Goal: Information Seeking & Learning: Learn about a topic

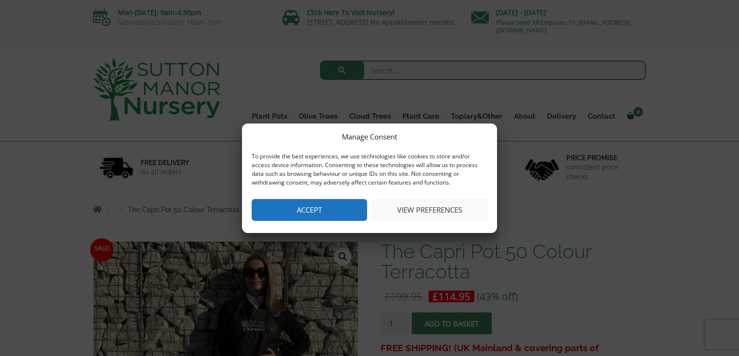
click at [329, 207] on button "Accept" at bounding box center [309, 210] width 115 height 22
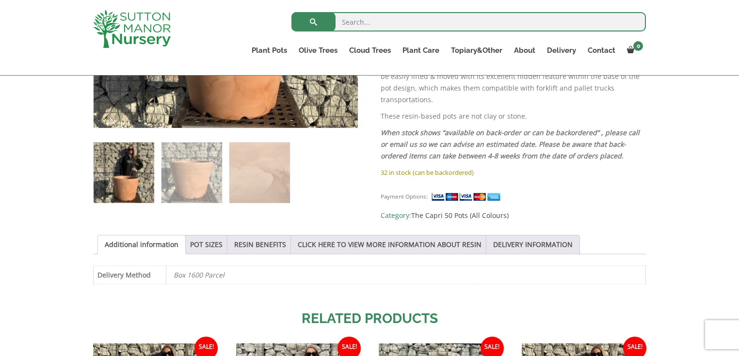
scroll to position [427, 0]
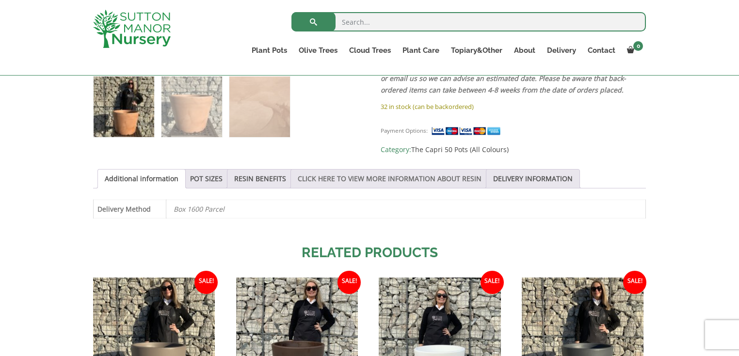
click at [419, 179] on link "CLICK HERE TO VIEW MORE INFORMATION ABOUT RESIN" at bounding box center [390, 179] width 184 height 18
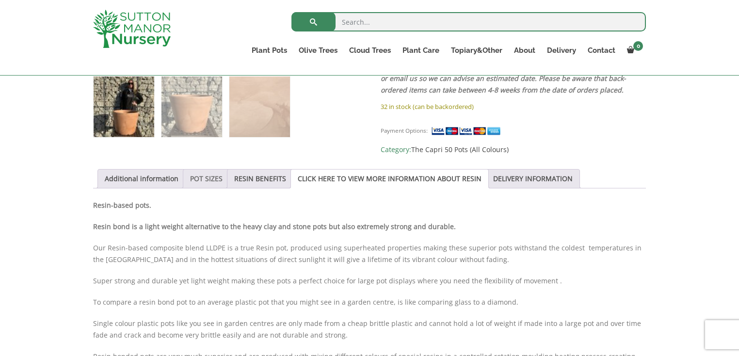
click at [206, 175] on link "POT SIZES" at bounding box center [206, 179] width 32 height 18
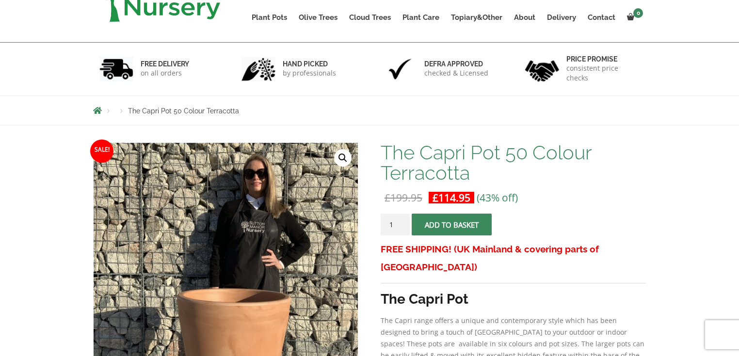
scroll to position [0, 0]
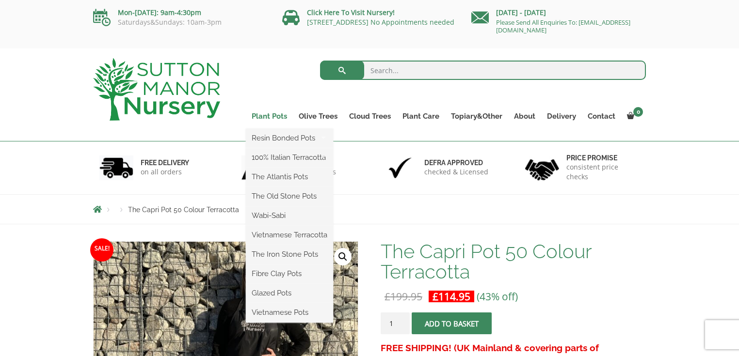
click at [277, 115] on link "Plant Pots" at bounding box center [269, 117] width 47 height 14
click at [276, 113] on link "Plant Pots" at bounding box center [269, 117] width 47 height 14
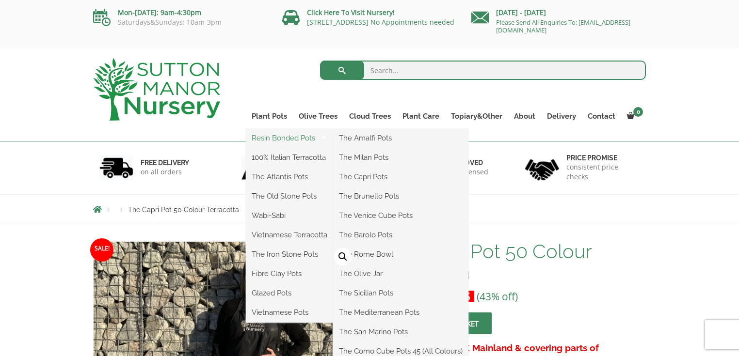
click at [279, 141] on link "Resin Bonded Pots" at bounding box center [289, 138] width 87 height 15
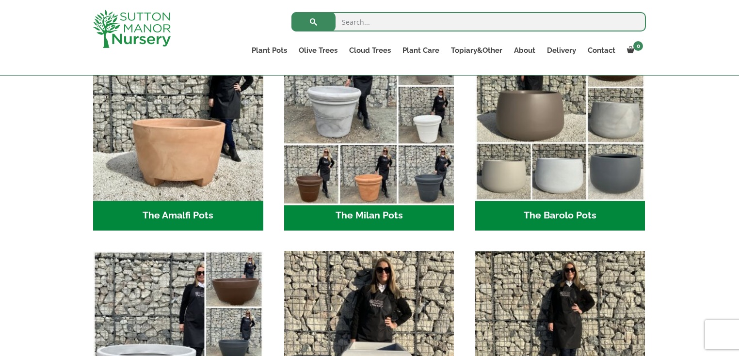
scroll to position [310, 0]
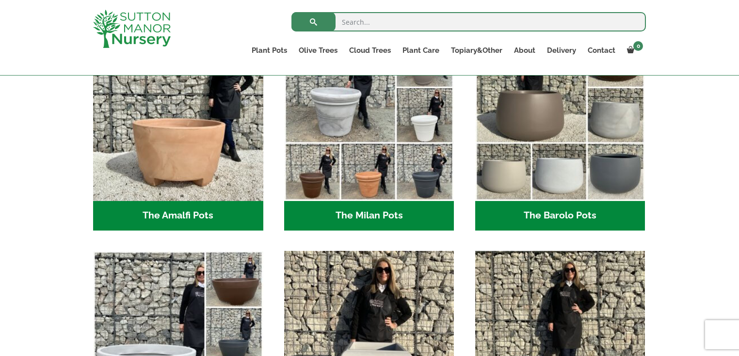
click at [356, 210] on h2 "The Milan Pots (35)" at bounding box center [369, 216] width 170 height 30
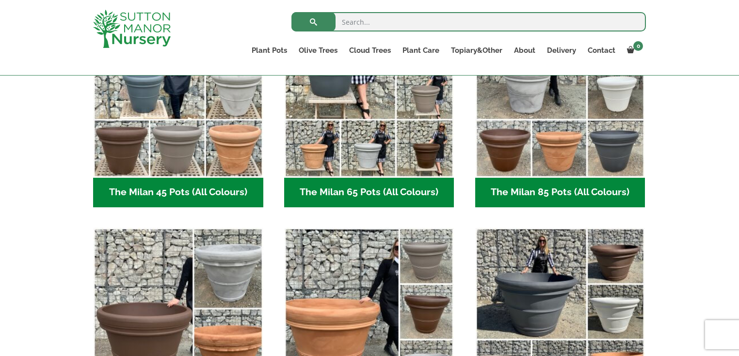
scroll to position [271, 0]
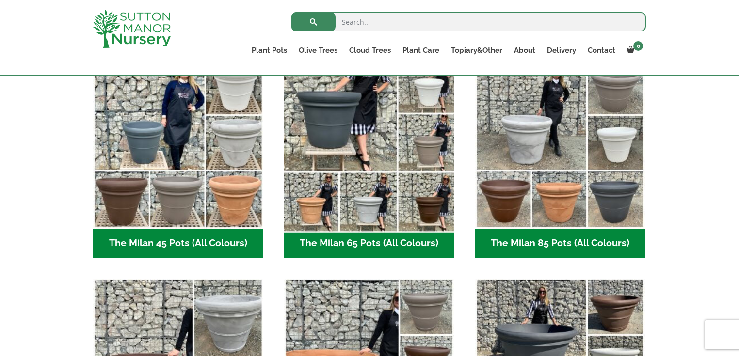
click at [320, 170] on img "Visit product category The Milan 65 Pots (All Colours)" at bounding box center [369, 143] width 178 height 178
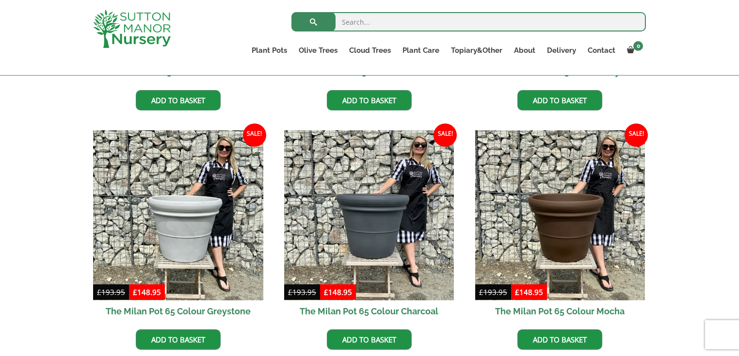
scroll to position [427, 0]
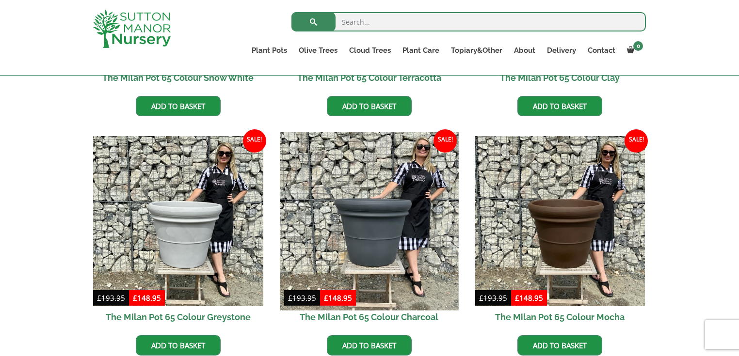
click at [351, 222] on img at bounding box center [369, 221] width 178 height 178
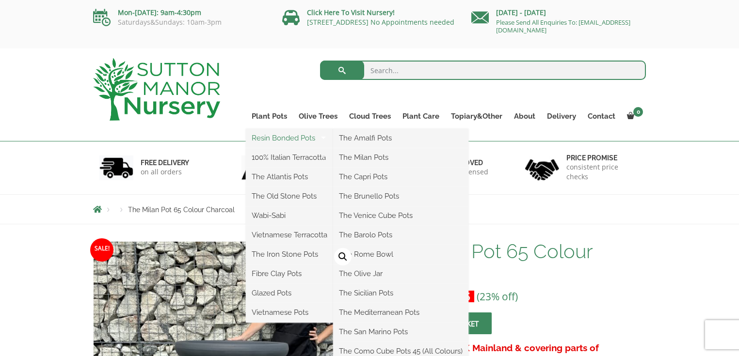
click at [272, 138] on link "Resin Bonded Pots" at bounding box center [289, 138] width 87 height 15
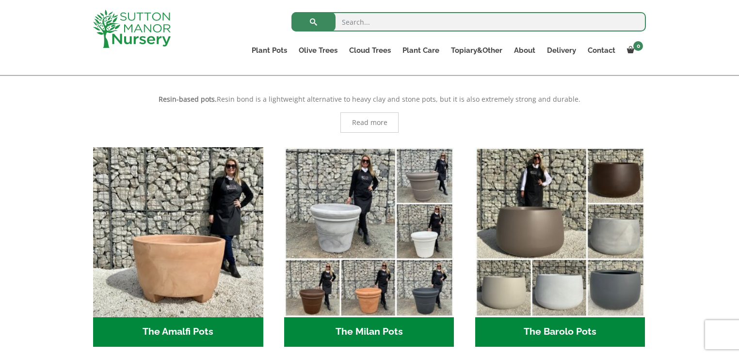
scroll to position [271, 0]
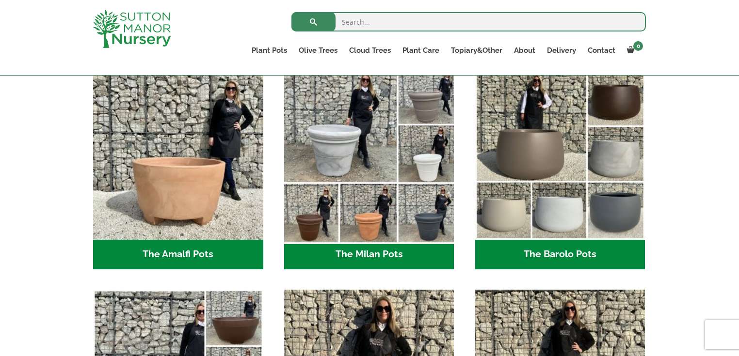
click at [342, 196] on img "Visit product category The Milan Pots" at bounding box center [369, 154] width 178 height 178
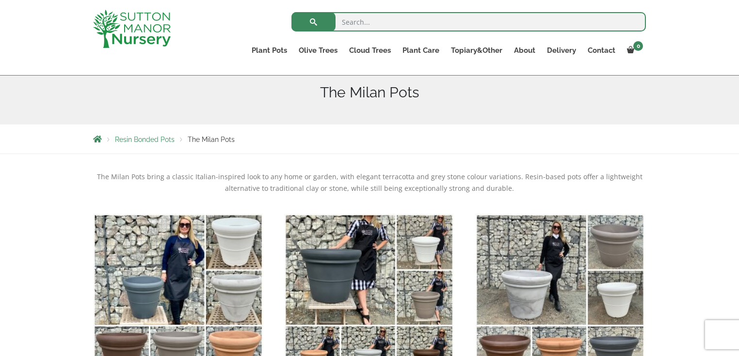
scroll to position [271, 0]
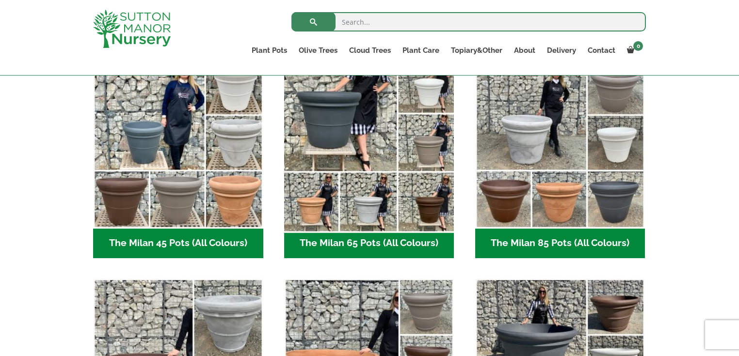
click at [382, 155] on img "Visit product category The Milan 65 Pots (All Colours)" at bounding box center [369, 143] width 178 height 178
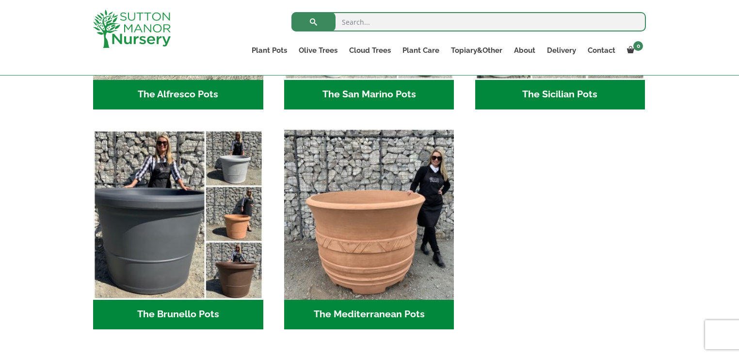
scroll to position [1319, 0]
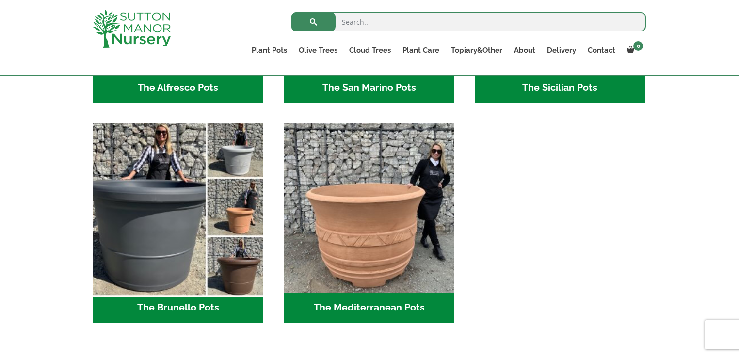
click at [194, 219] on img "Visit product category The Brunello Pots" at bounding box center [178, 208] width 178 height 178
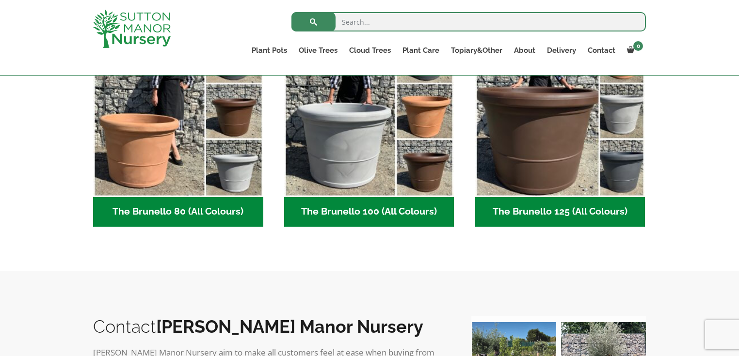
scroll to position [310, 0]
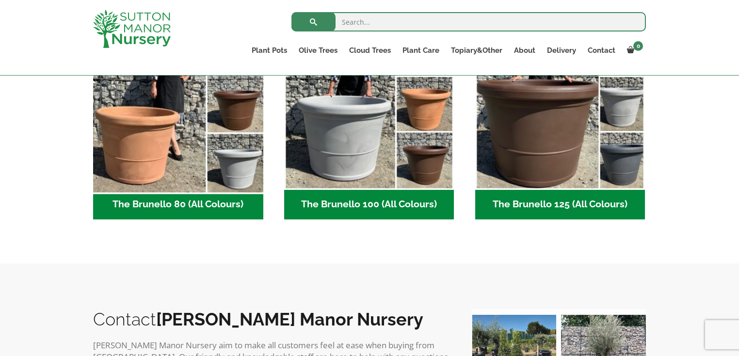
click at [158, 143] on img "Visit product category The Brunello 80 (All Colours)" at bounding box center [178, 105] width 178 height 178
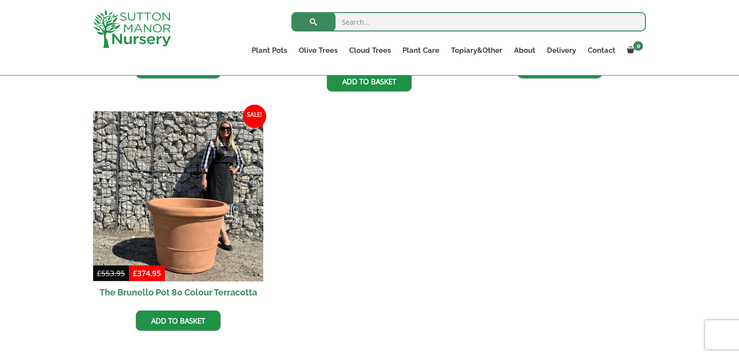
scroll to position [465, 0]
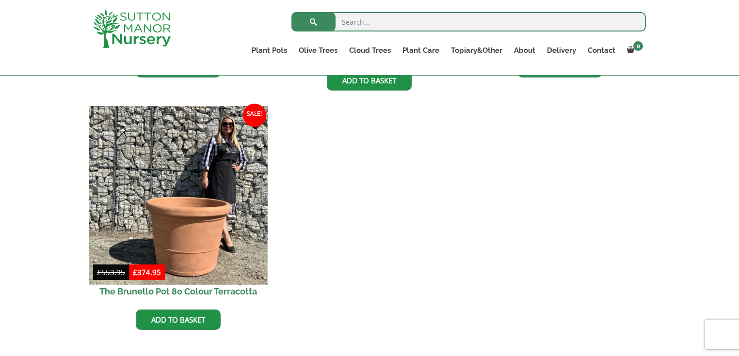
click at [202, 201] on img at bounding box center [178, 196] width 178 height 178
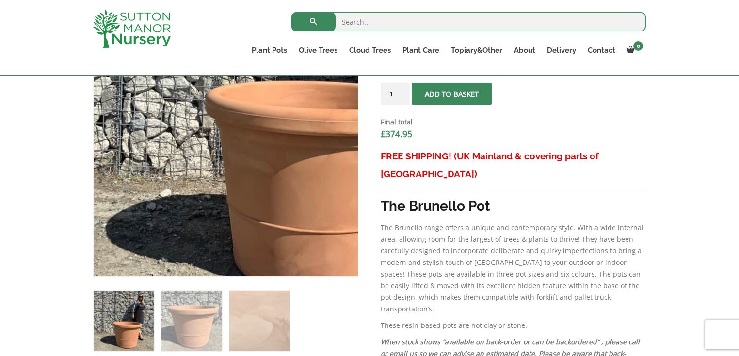
scroll to position [349, 0]
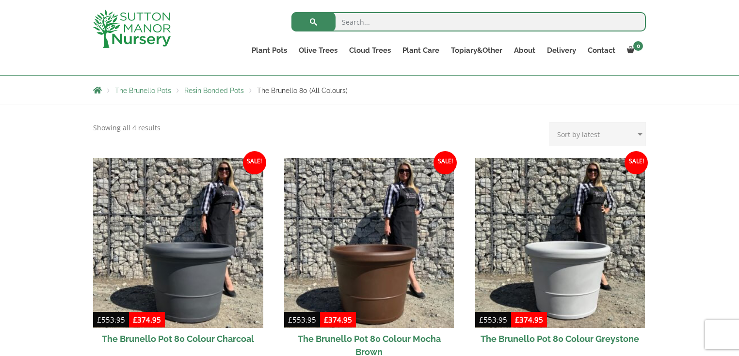
scroll to position [155, 0]
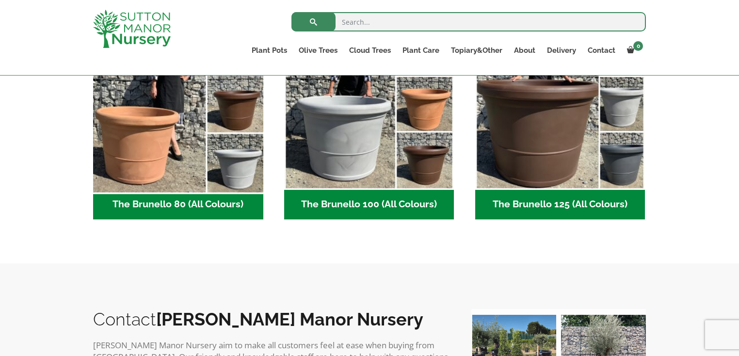
scroll to position [427, 0]
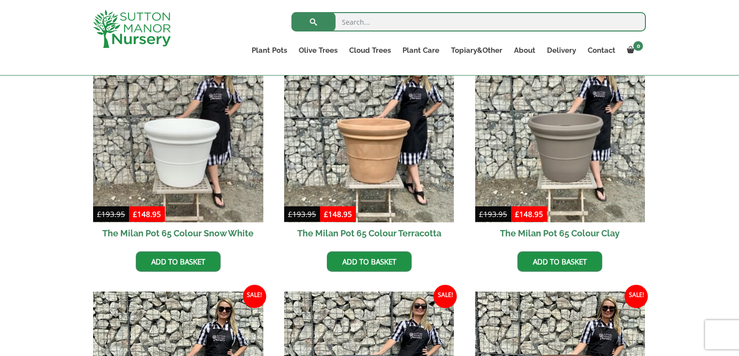
scroll to position [271, 0]
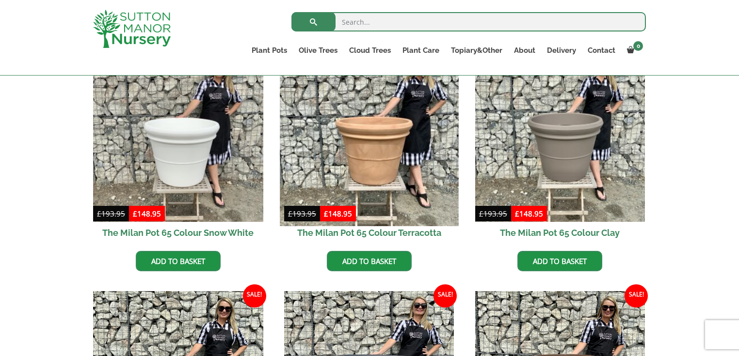
click at [366, 156] on img at bounding box center [369, 137] width 178 height 178
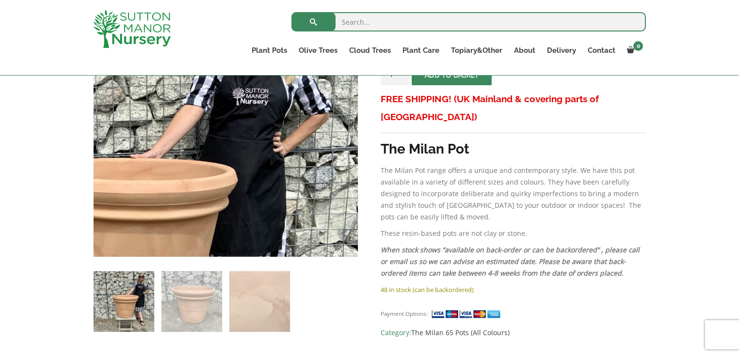
scroll to position [233, 0]
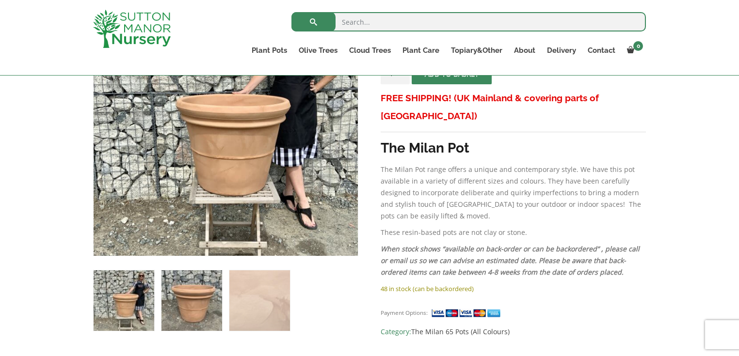
click at [193, 281] on img at bounding box center [191, 300] width 61 height 61
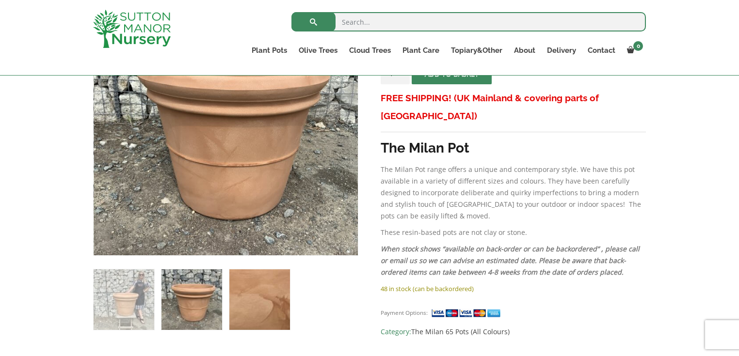
click at [238, 291] on img at bounding box center [259, 300] width 61 height 61
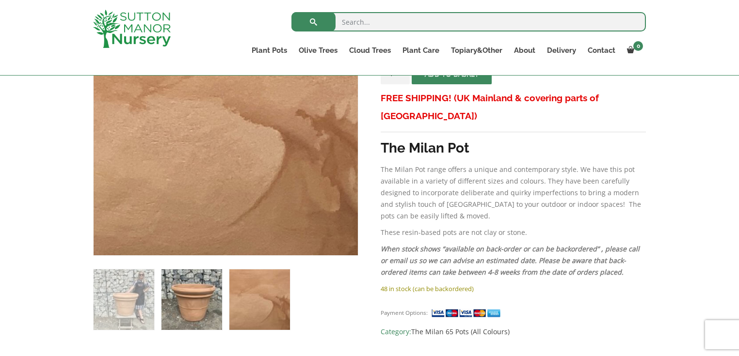
click at [206, 286] on img at bounding box center [191, 300] width 61 height 61
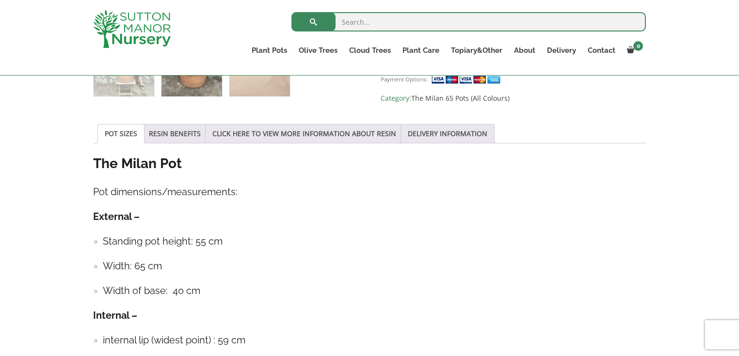
scroll to position [465, 0]
click at [164, 142] on link "RESIN BENEFITS" at bounding box center [175, 135] width 52 height 18
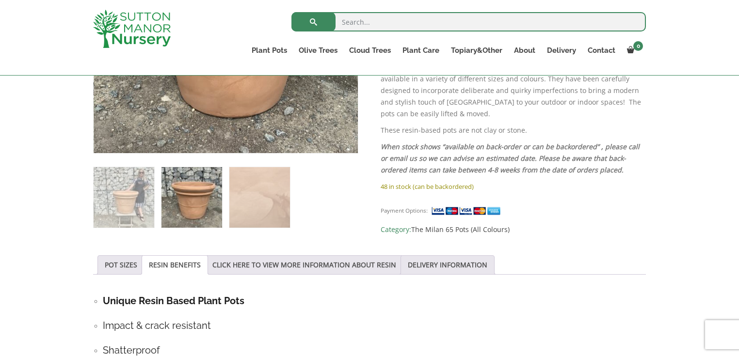
scroll to position [349, 0]
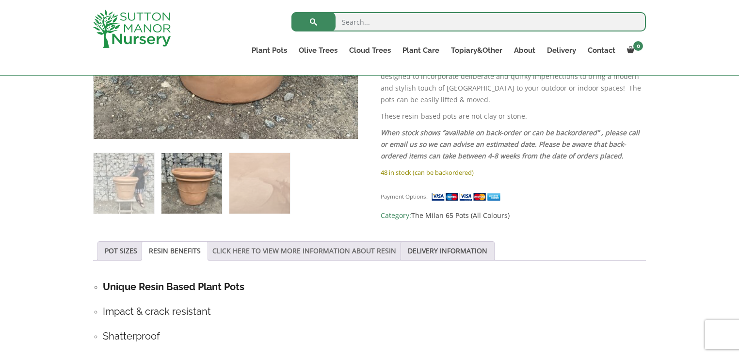
click at [277, 252] on link "CLICK HERE TO VIEW MORE INFORMATION ABOUT RESIN" at bounding box center [304, 251] width 184 height 18
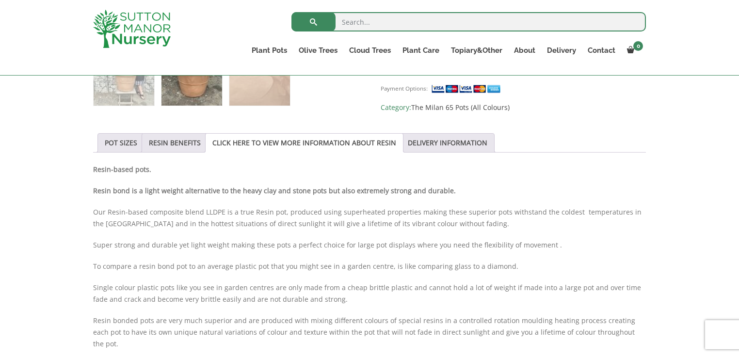
scroll to position [427, 0]
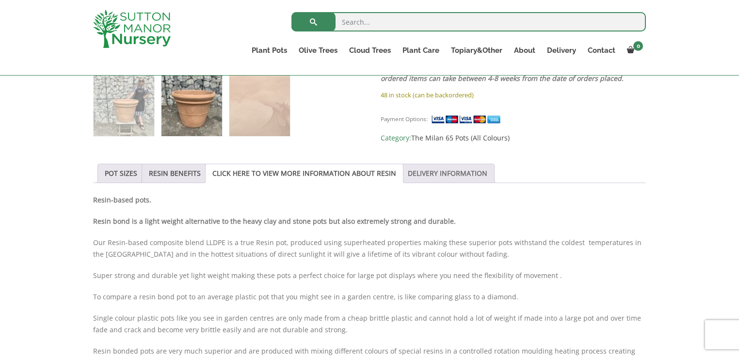
click at [416, 178] on link "DELIVERY INFORMATION" at bounding box center [447, 173] width 79 height 18
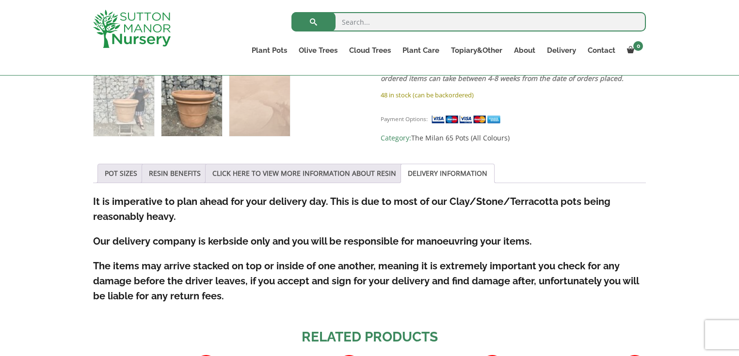
click at [247, 200] on strong "It is imperative to plan ahead for your delivery day. This is due to most of ou…" at bounding box center [351, 209] width 517 height 27
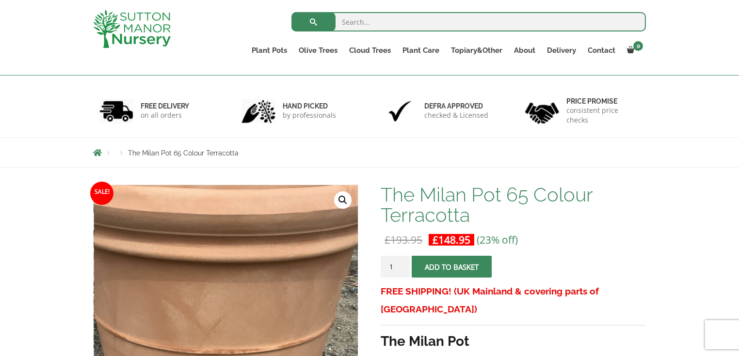
scroll to position [116, 0]
